Goal: Find specific page/section: Find specific page/section

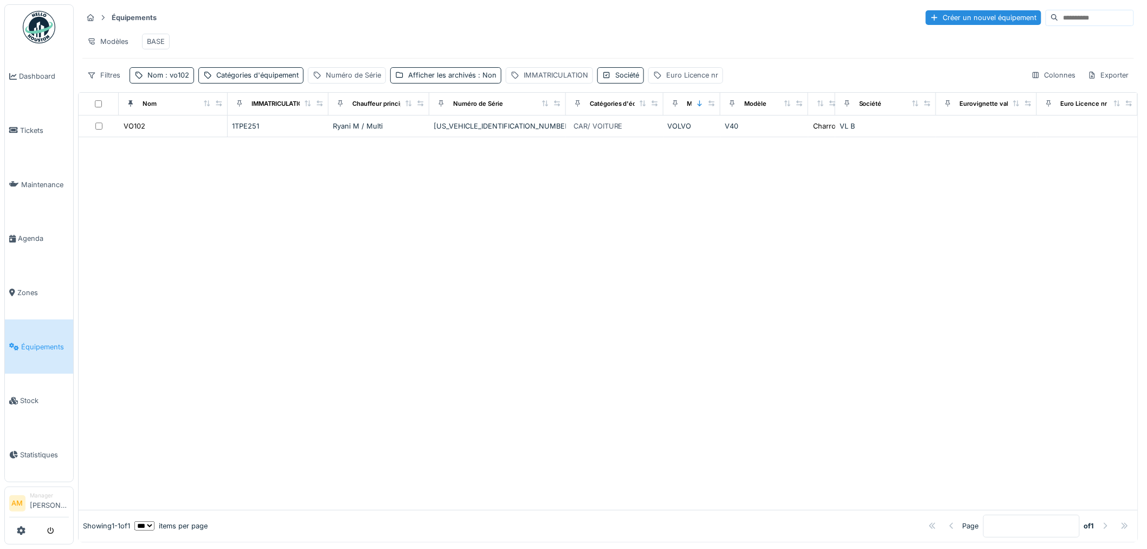
click at [540, 229] on div at bounding box center [609, 323] width 1060 height 373
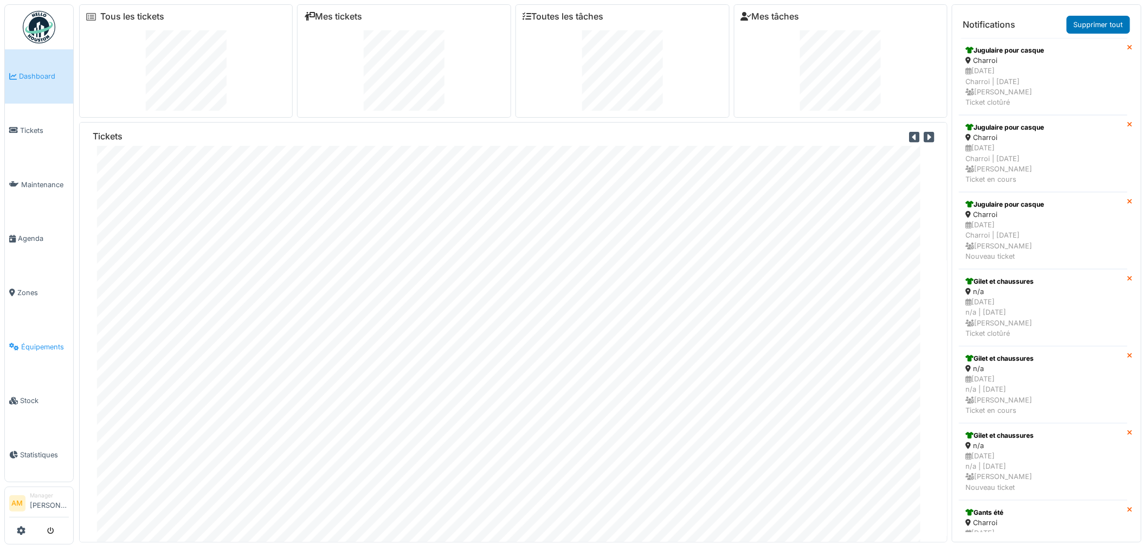
click at [40, 342] on span "Équipements" at bounding box center [45, 347] width 48 height 10
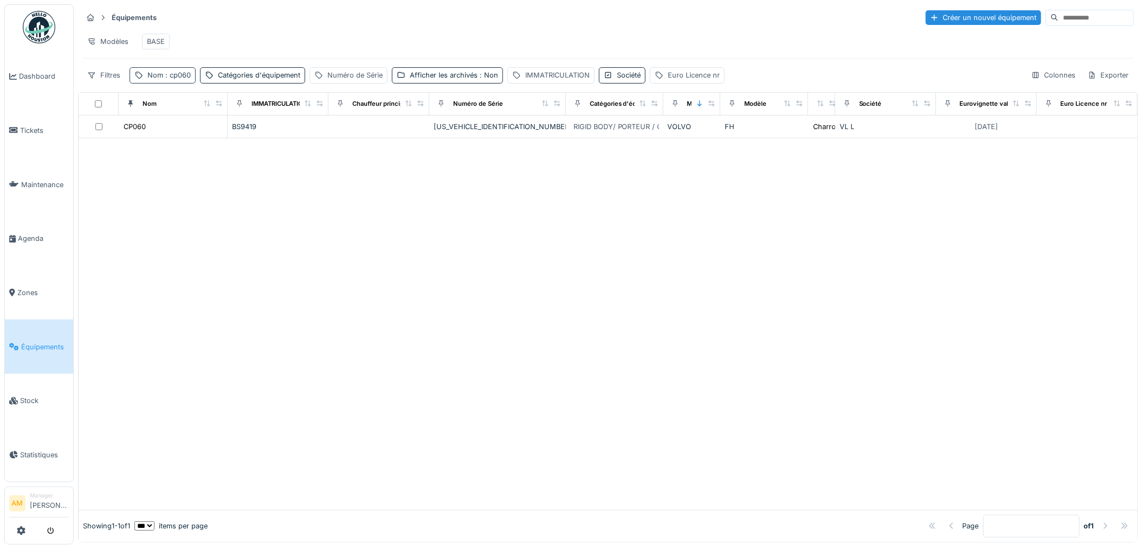
click at [183, 79] on span ": cp060" at bounding box center [177, 75] width 28 height 8
click at [100, 136] on body "Dashboard Tickets Maintenance [GEOGRAPHIC_DATA] Zones Équipements Stock Statist…" at bounding box center [573, 274] width 1147 height 549
type input "*****"
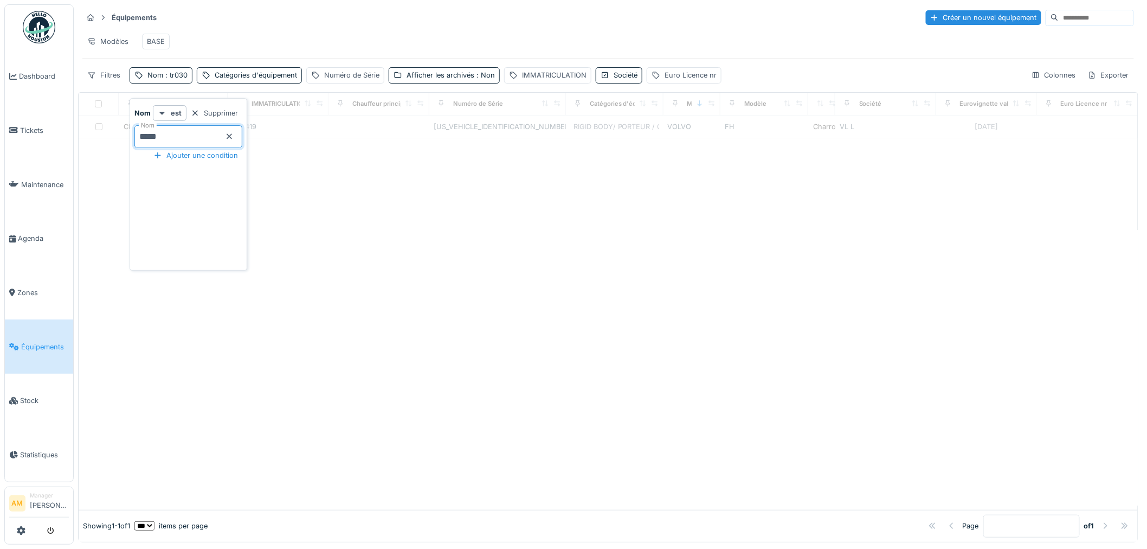
click at [722, 228] on div at bounding box center [609, 323] width 1060 height 371
